Goal: Information Seeking & Learning: Learn about a topic

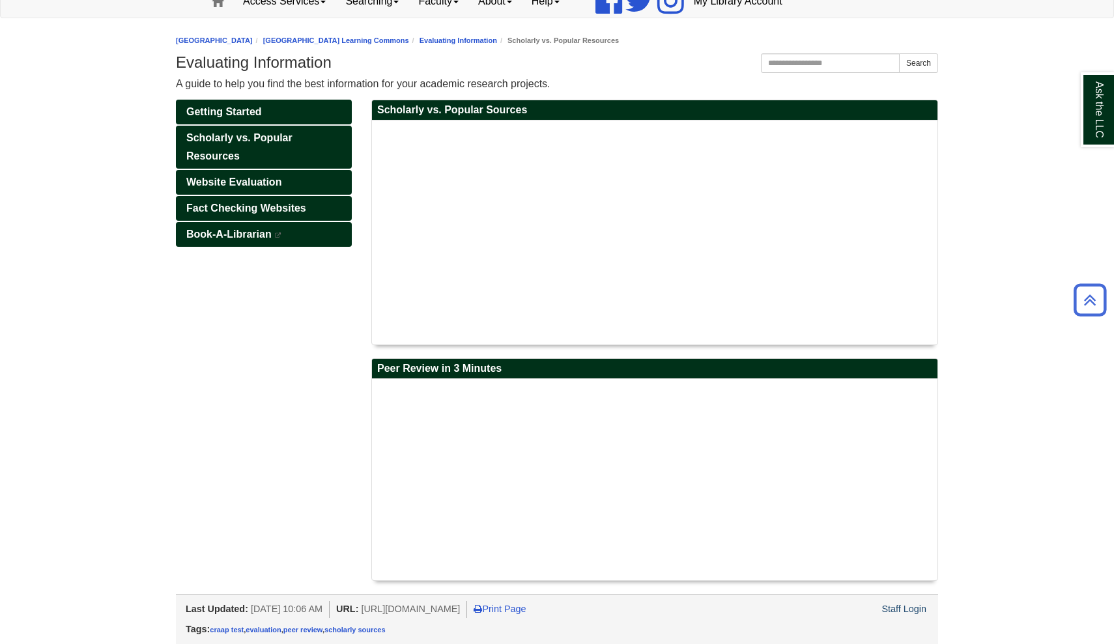
scroll to position [134, 0]
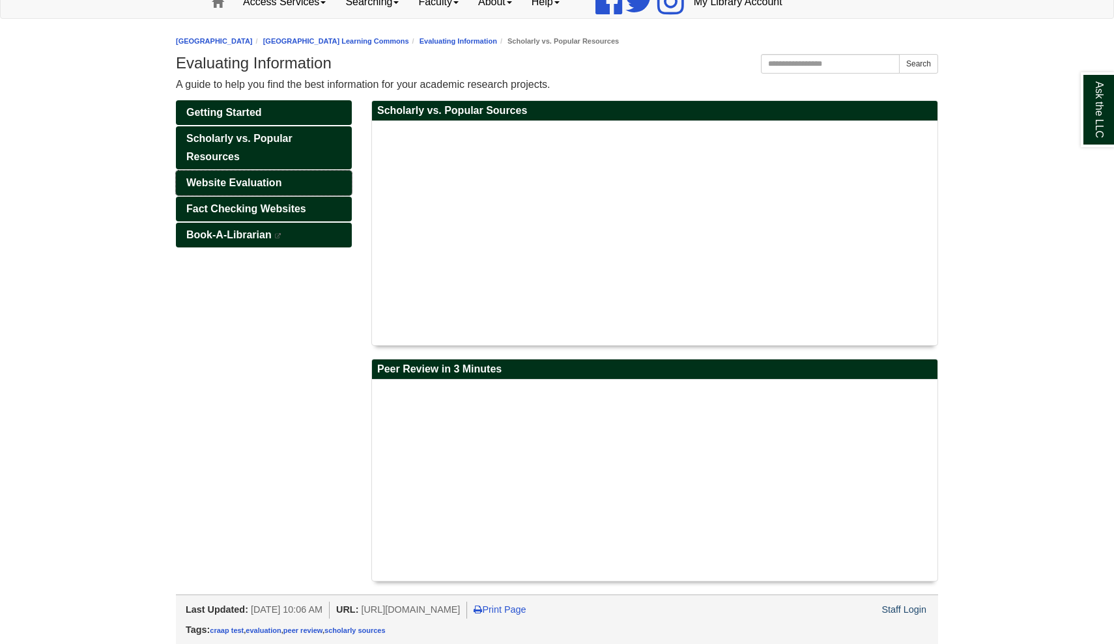
click at [277, 181] on span "Website Evaluation" at bounding box center [233, 182] width 95 height 11
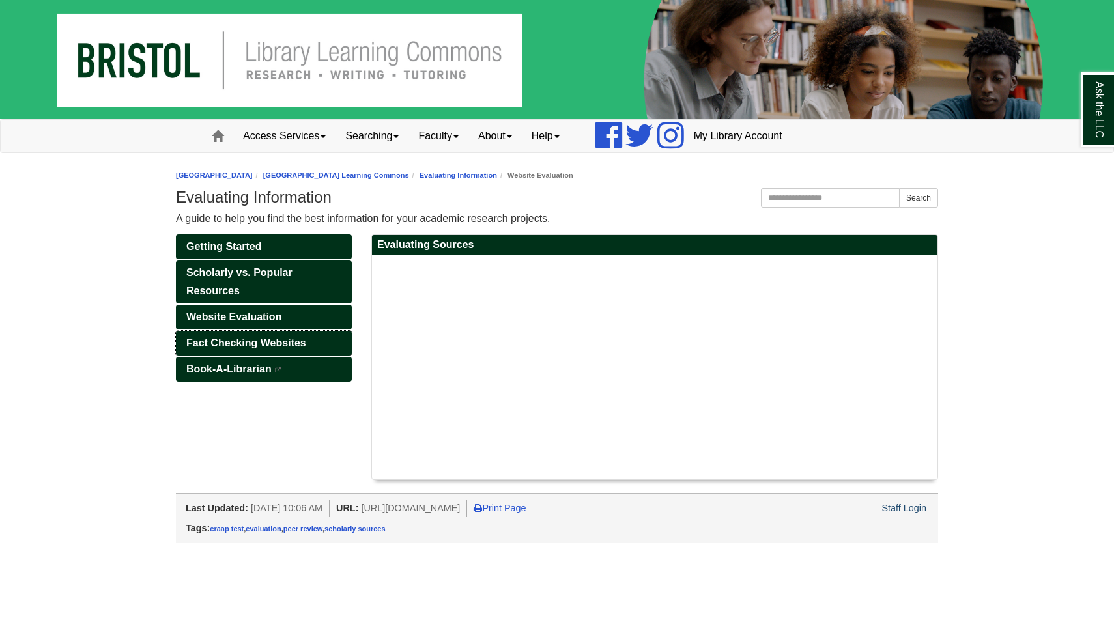
click at [244, 344] on span "Fact Checking Websites" at bounding box center [246, 342] width 120 height 11
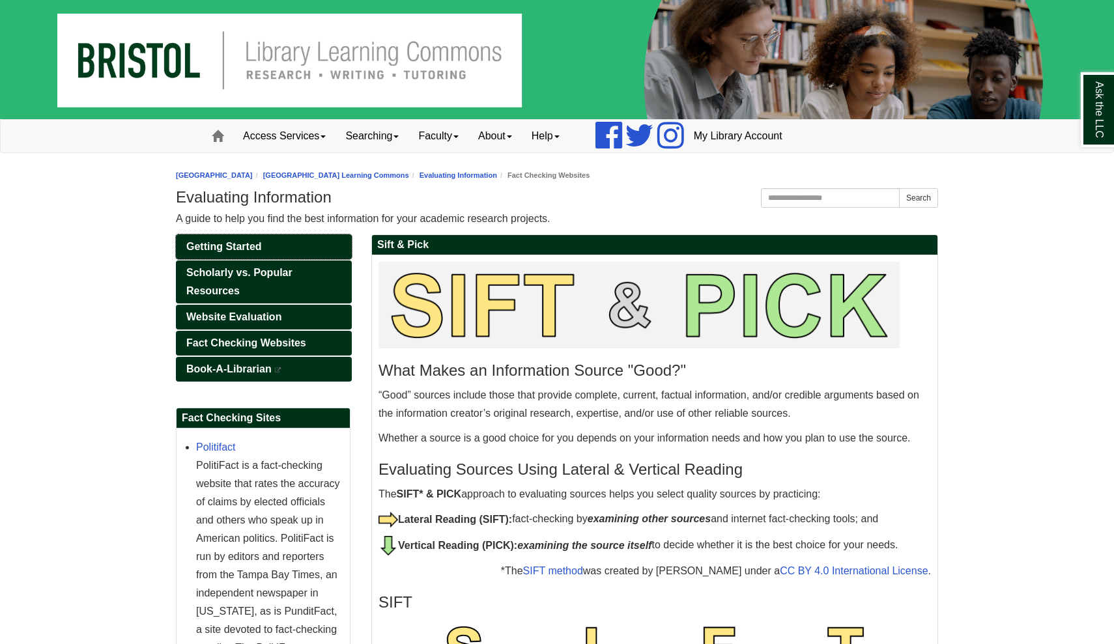
click at [242, 253] on link "Getting Started" at bounding box center [264, 246] width 176 height 25
